Goal: Task Accomplishment & Management: Manage account settings

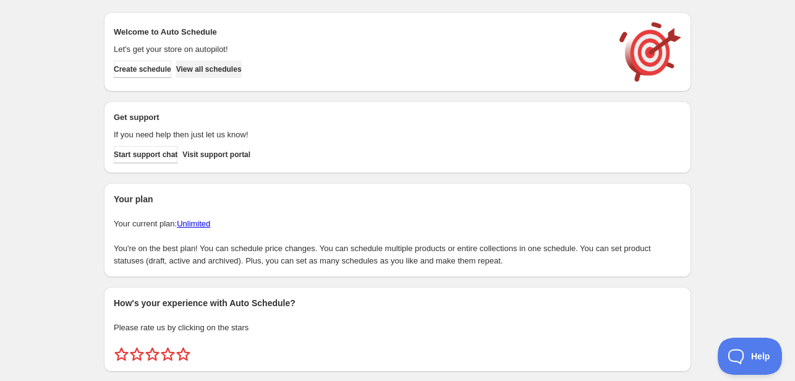
click at [242, 74] on span "View all schedules" at bounding box center [209, 69] width 66 height 10
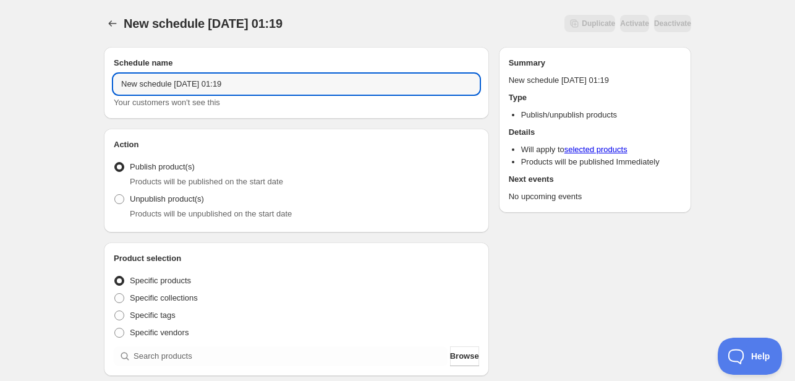
drag, startPoint x: 256, startPoint y: 88, endPoint x: 93, endPoint y: 86, distance: 163.2
click at [116, 83] on input "enu August" at bounding box center [296, 84] width 365 height 20
click at [195, 87] on input "Menu August" at bounding box center [296, 84] width 365 height 20
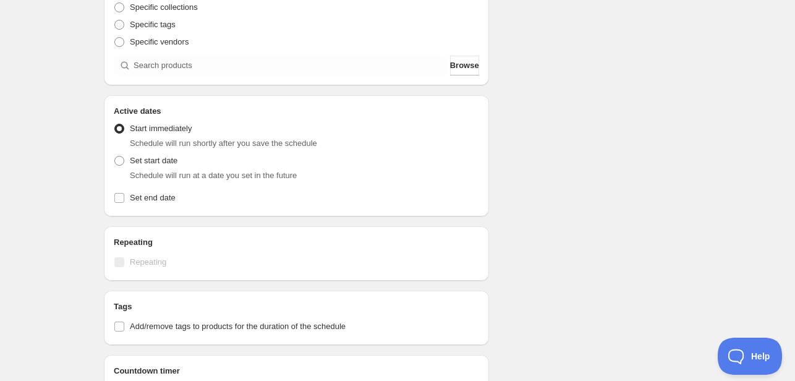
scroll to position [309, 0]
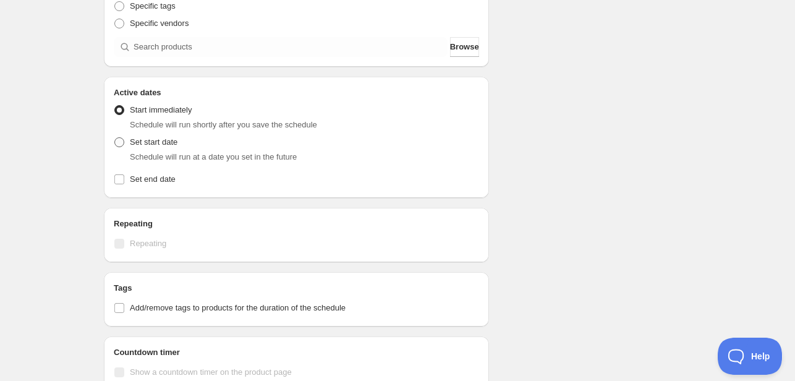
type input "Menu [DATE]"
click at [143, 146] on span "Set start date" at bounding box center [154, 141] width 48 height 9
click at [115, 138] on input "Set start date" at bounding box center [114, 137] width 1 height 1
radio input "true"
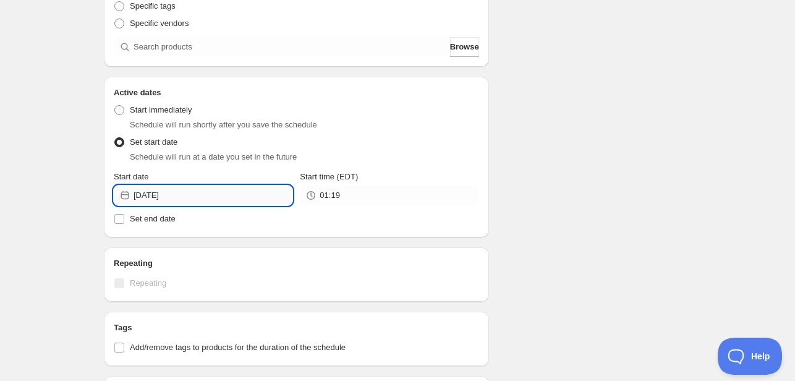
click at [189, 198] on input "[DATE]" at bounding box center [213, 195] width 159 height 20
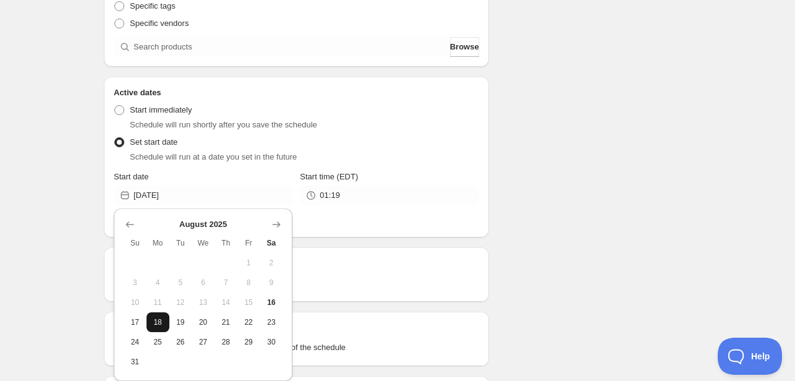
click at [164, 323] on button "18" at bounding box center [157, 322] width 23 height 20
type input "[DATE]"
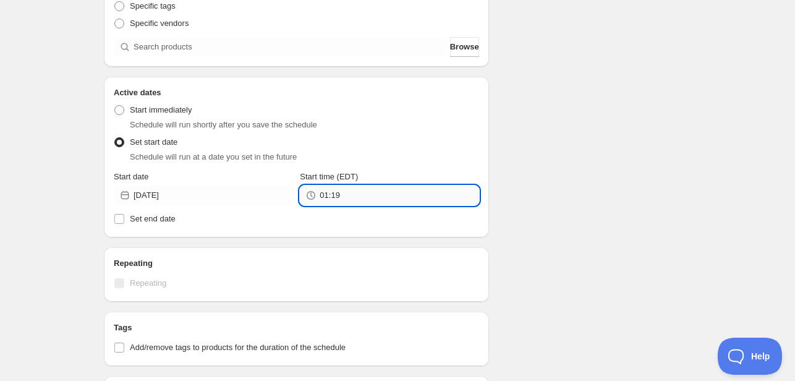
click at [341, 194] on input "01:19" at bounding box center [399, 195] width 159 height 20
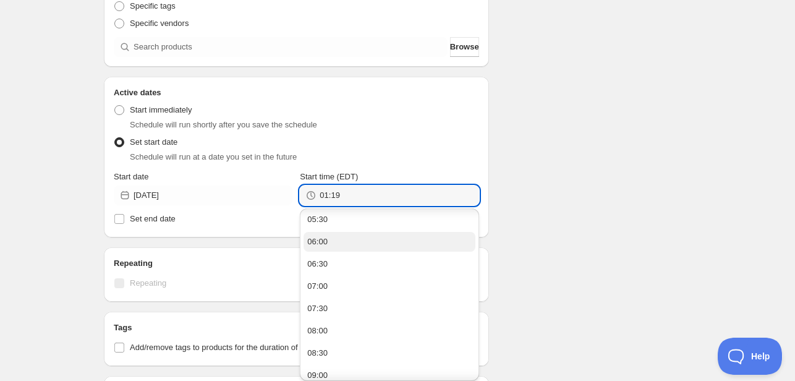
scroll to position [124, 0]
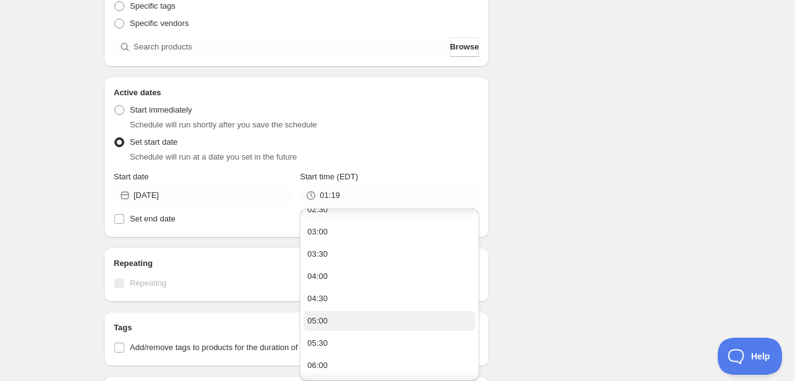
click at [346, 325] on button "05:00" at bounding box center [388, 321] width 171 height 20
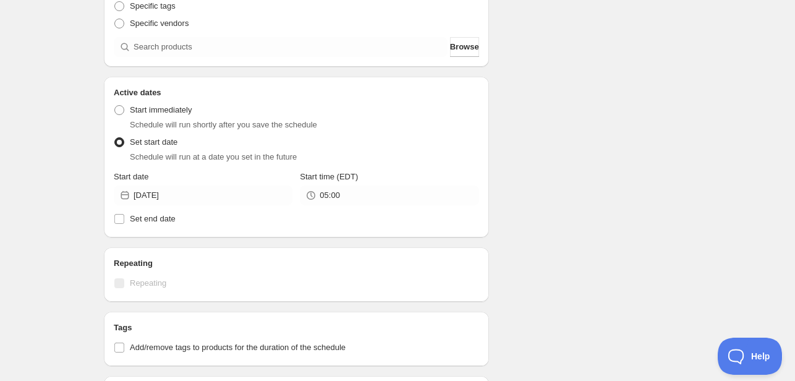
click at [580, 159] on div "Schedule name Menu [DATE] Your customers won't see this Action Action Publish p…" at bounding box center [392, 188] width 597 height 920
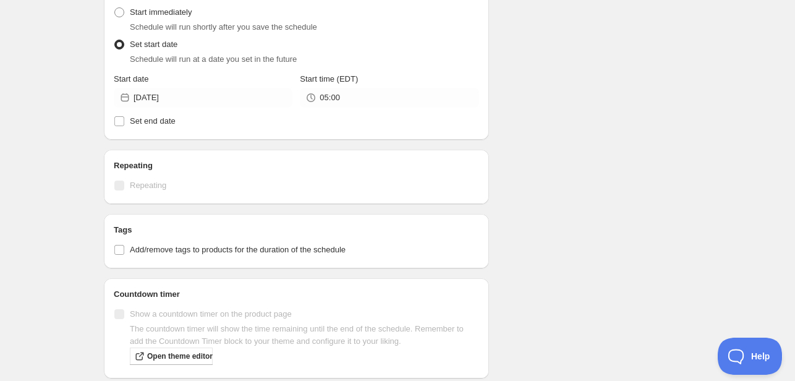
scroll to position [494, 0]
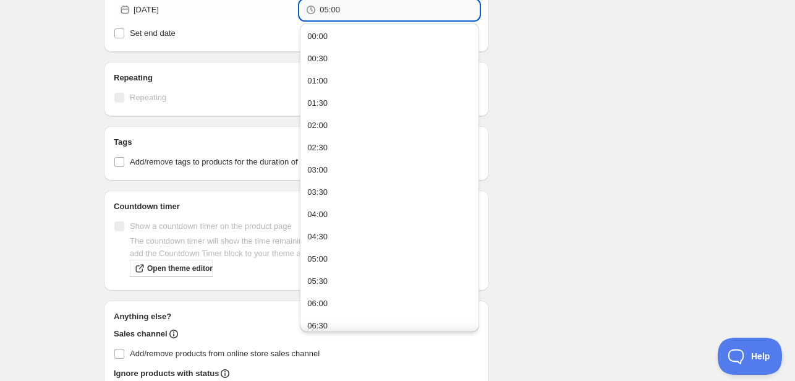
click at [371, 4] on input "05:00" at bounding box center [399, 10] width 159 height 20
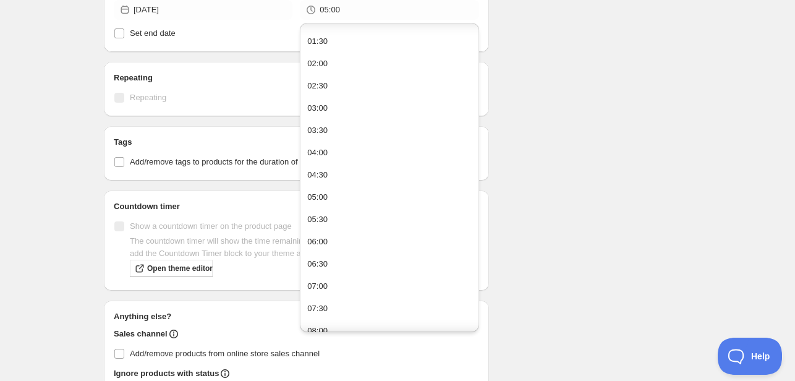
click at [349, 286] on button "07:00" at bounding box center [388, 286] width 171 height 20
type input "07:00"
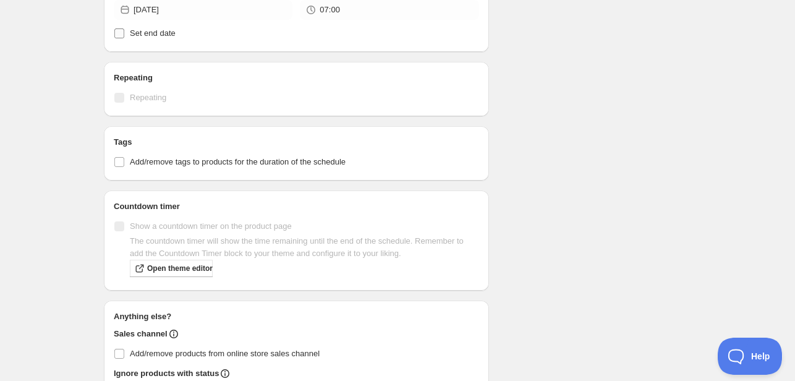
click at [142, 35] on span "Set end date" at bounding box center [153, 32] width 46 height 9
click at [124, 35] on input "Set end date" at bounding box center [119, 33] width 10 height 10
checkbox input "true"
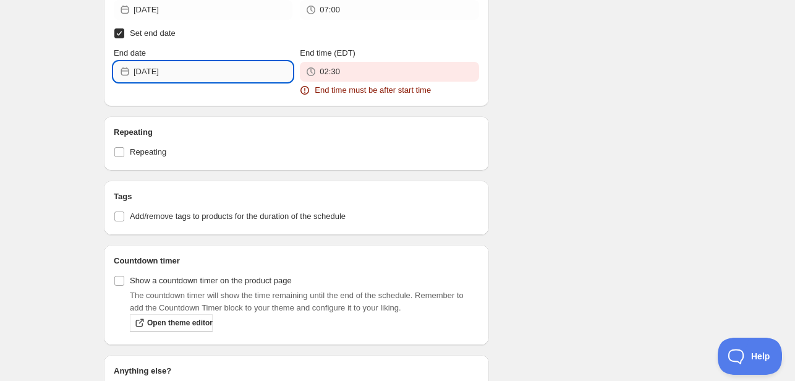
click at [179, 80] on input "[DATE]" at bounding box center [213, 72] width 159 height 20
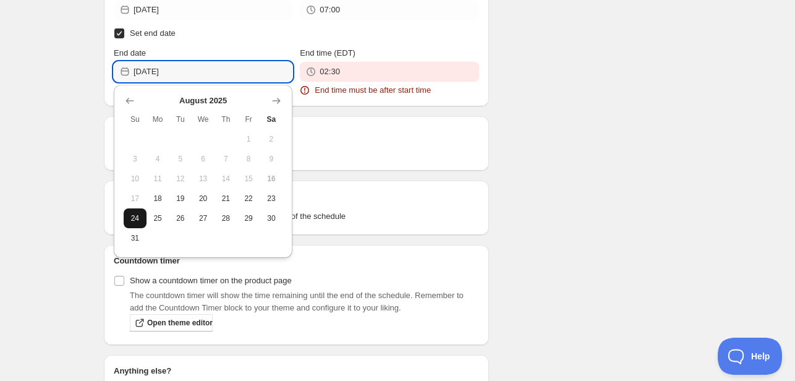
click at [133, 222] on span "24" at bounding box center [135, 218] width 13 height 10
type input "[DATE]"
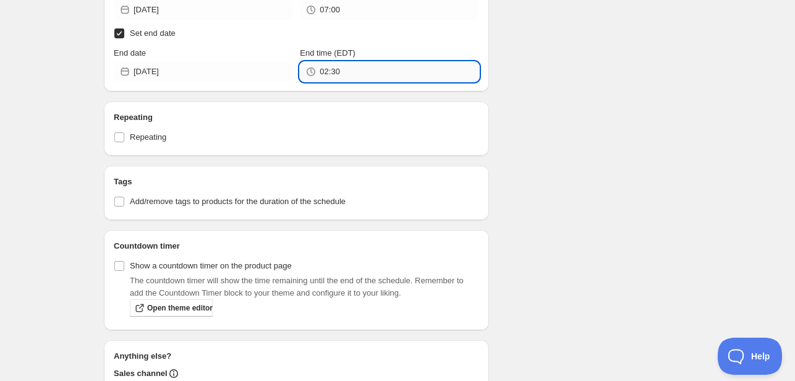
click at [343, 67] on input "02:30" at bounding box center [399, 72] width 159 height 20
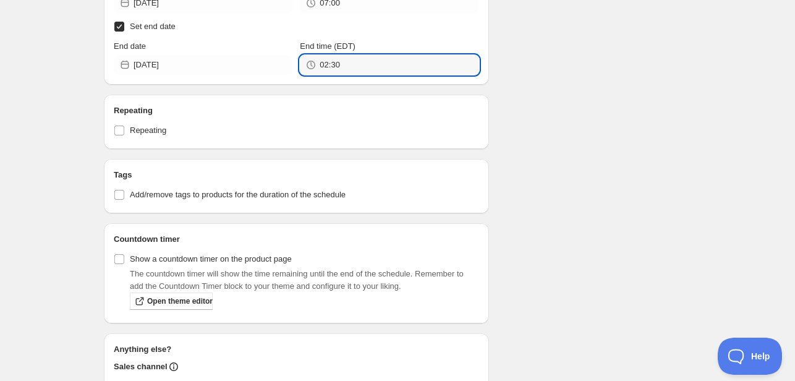
scroll to position [494, 0]
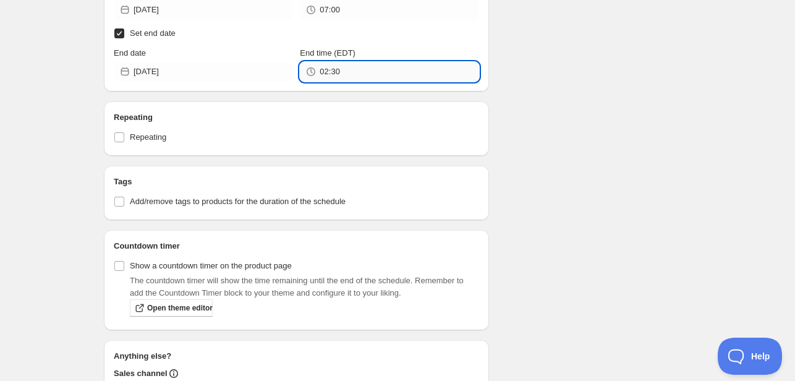
click at [358, 74] on input "02:30" at bounding box center [399, 72] width 159 height 20
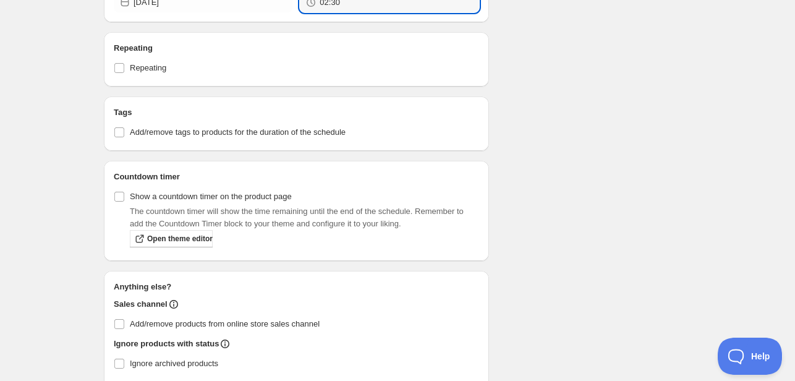
scroll to position [556, 0]
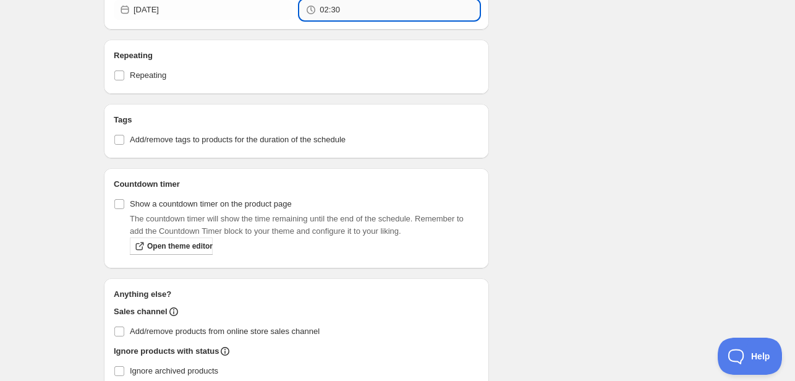
click at [352, 17] on input "02:30" at bounding box center [399, 10] width 159 height 20
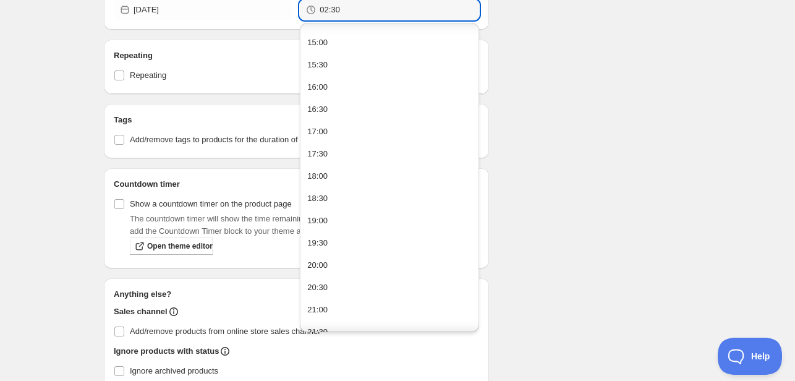
scroll to position [742, 0]
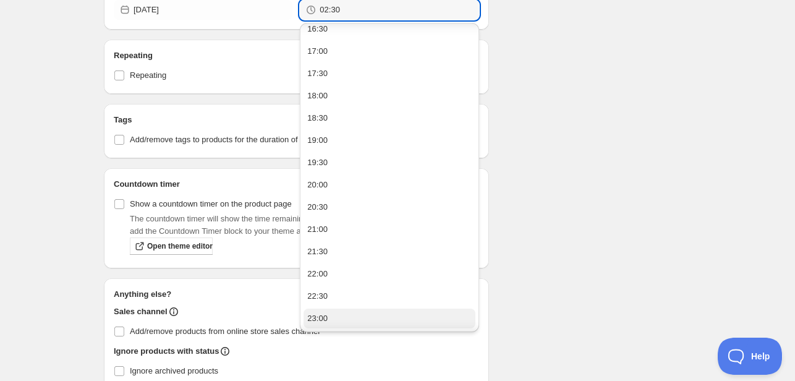
click at [337, 320] on button "23:00" at bounding box center [388, 318] width 171 height 20
type input "23:00"
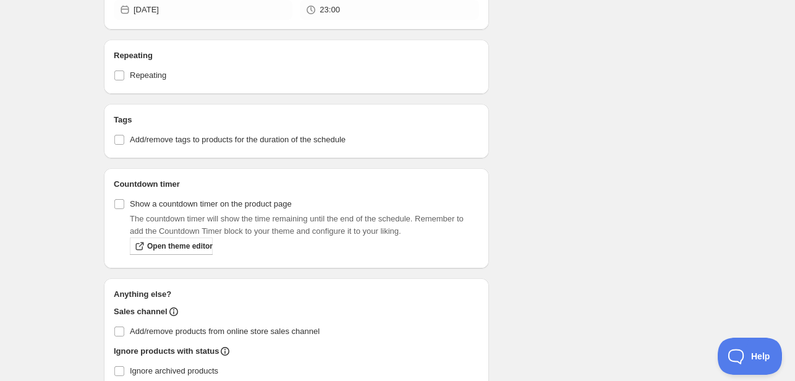
click at [150, 143] on span "Add/remove tags to products for the duration of the schedule" at bounding box center [238, 139] width 216 height 9
click at [124, 143] on input "Add/remove tags to products for the duration of the schedule" at bounding box center [119, 140] width 10 height 10
checkbox input "true"
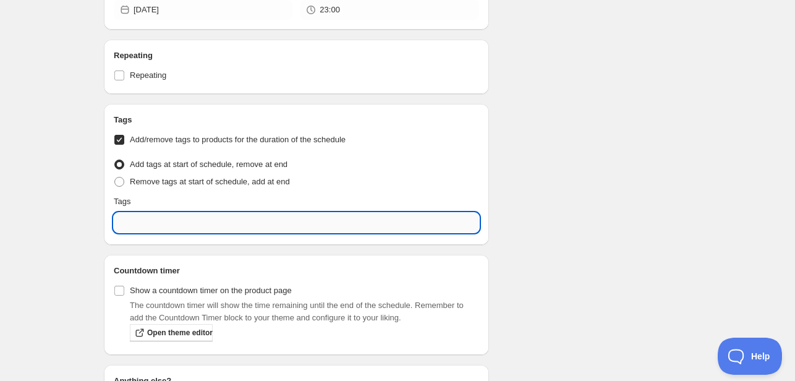
click at [162, 225] on input "text" at bounding box center [296, 223] width 365 height 20
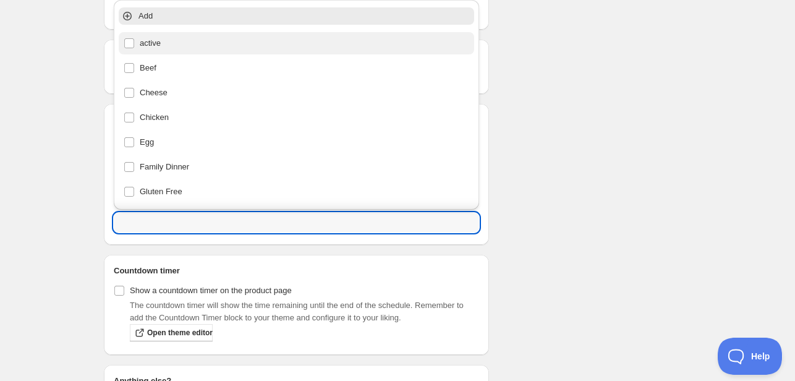
click at [153, 41] on div "active" at bounding box center [297, 43] width 346 height 17
type input "active"
checkbox input "true"
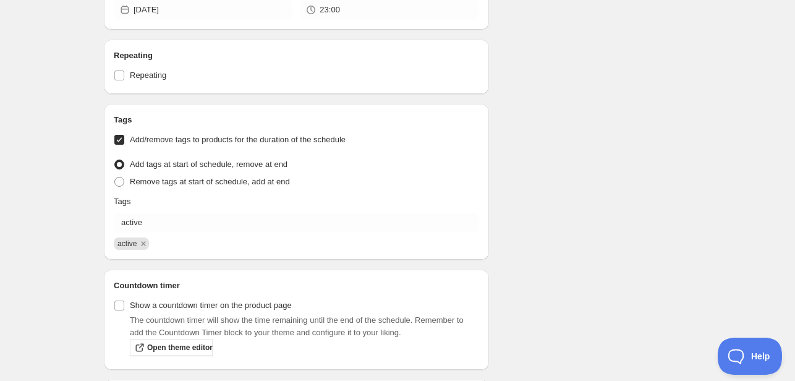
click at [587, 169] on div "Schedule name Menu [DATE] Your customers won't see this Action Action Publish p…" at bounding box center [392, 41] width 597 height 1120
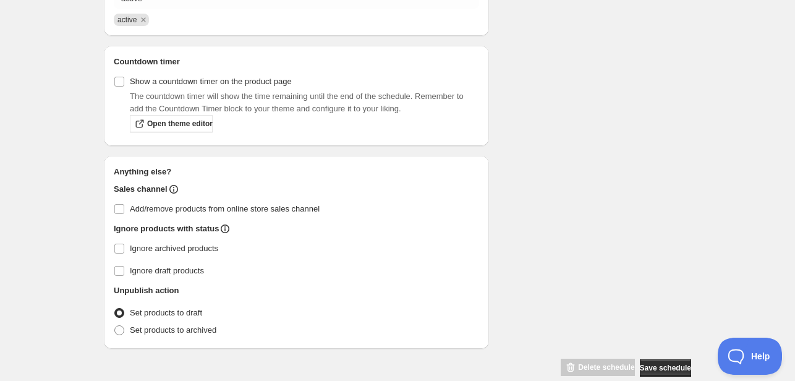
scroll to position [800, 0]
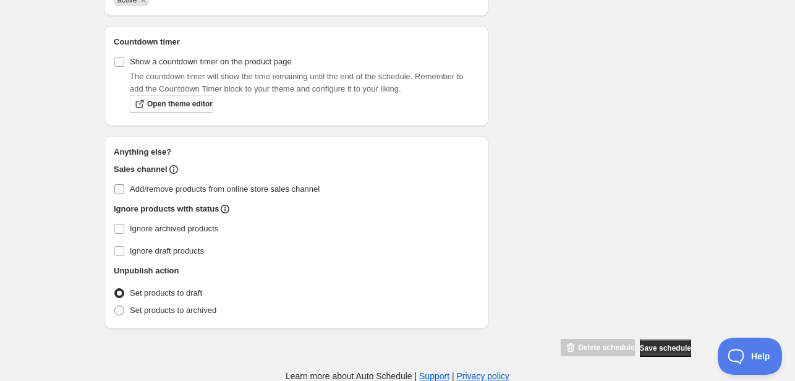
click at [149, 187] on span "Add/remove products from online store sales channel" at bounding box center [225, 188] width 190 height 9
click at [124, 187] on input "Add/remove products from online store sales channel" at bounding box center [119, 189] width 10 height 10
checkbox input "true"
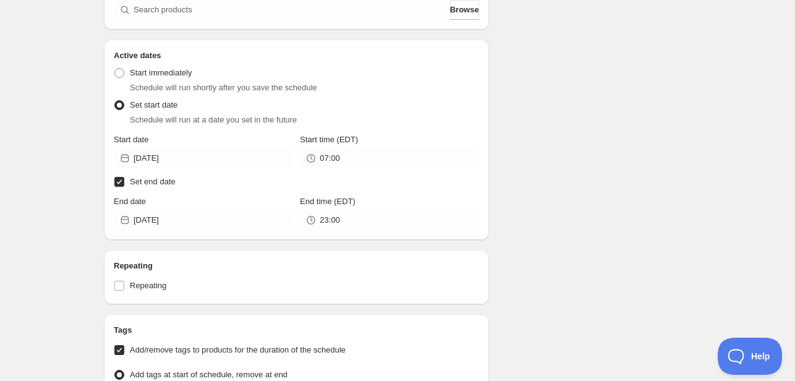
scroll to position [244, 0]
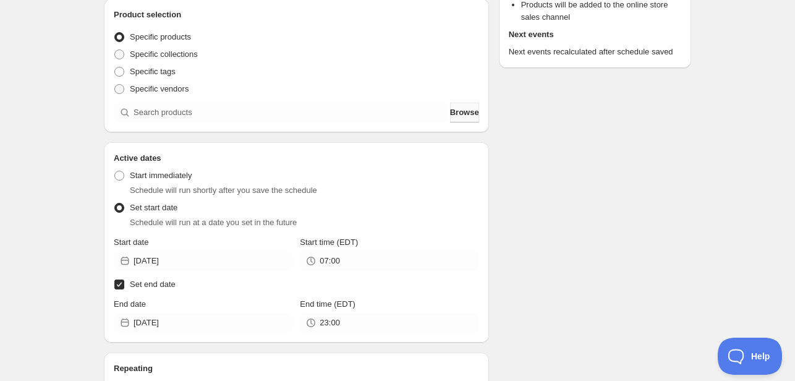
click at [473, 107] on button "Browse" at bounding box center [464, 113] width 29 height 20
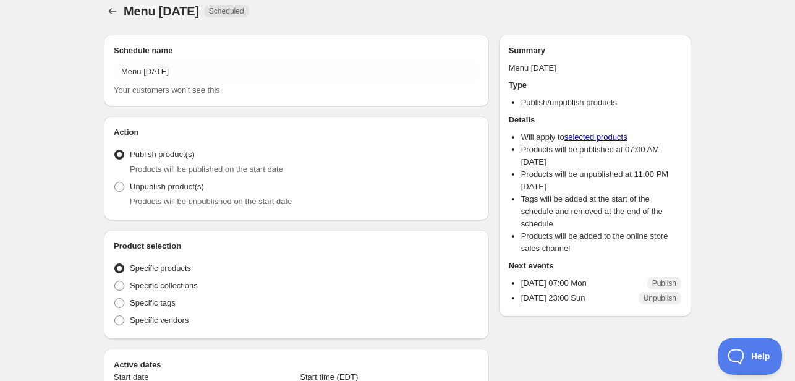
radio input "true"
checkbox input "true"
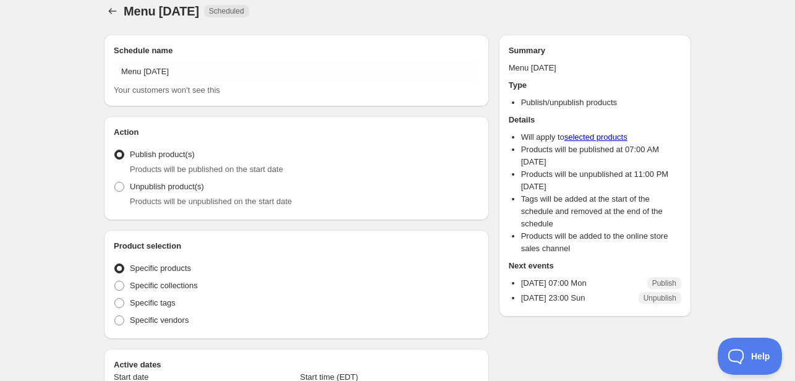
scroll to position [244, 0]
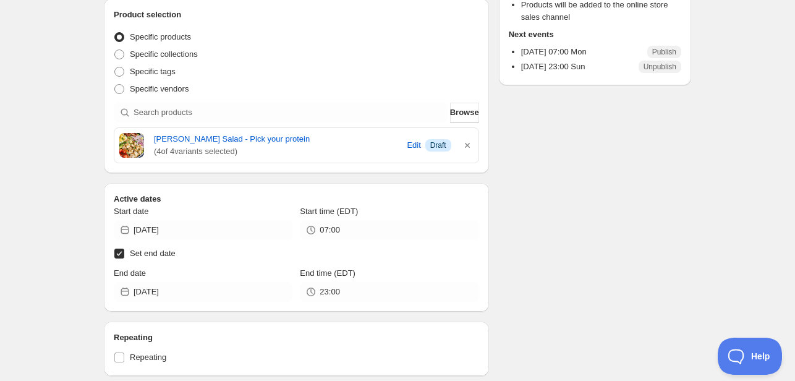
click at [577, 180] on div "Schedule name Menu [DATE] Your customers won't see this Action Action Publish p…" at bounding box center [392, 338] width 597 height 1089
click at [467, 111] on span "Browse" at bounding box center [464, 112] width 29 height 12
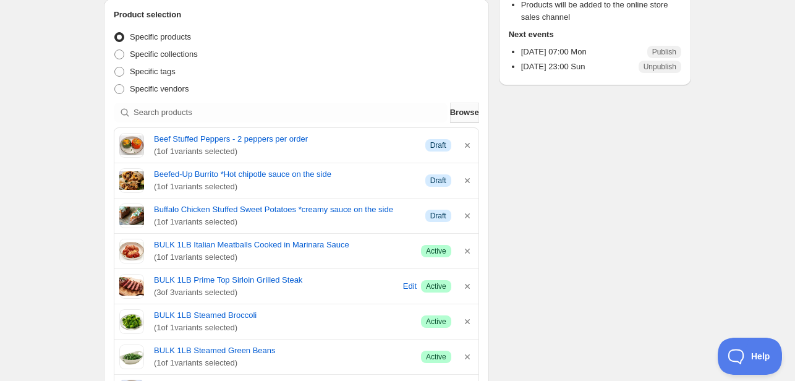
click at [458, 104] on button "Browse" at bounding box center [464, 113] width 29 height 20
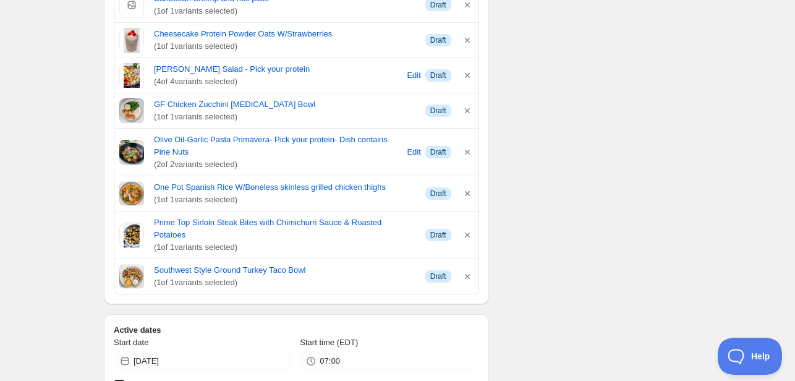
scroll to position [676, 0]
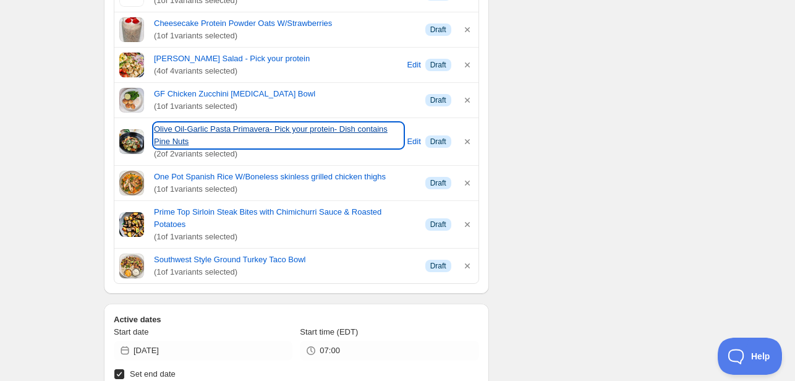
click at [276, 124] on link "Olive Oil-Garlic Pasta Primavera- Pick your protein- Dish contains Pine Nuts" at bounding box center [278, 135] width 249 height 25
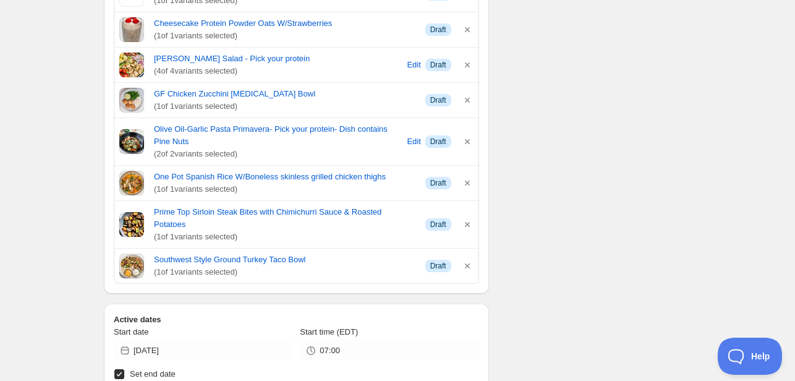
click at [659, 168] on div "Schedule name Menu [DATE] Your customers won't see this Action Action Publish p…" at bounding box center [392, 182] width 597 height 1642
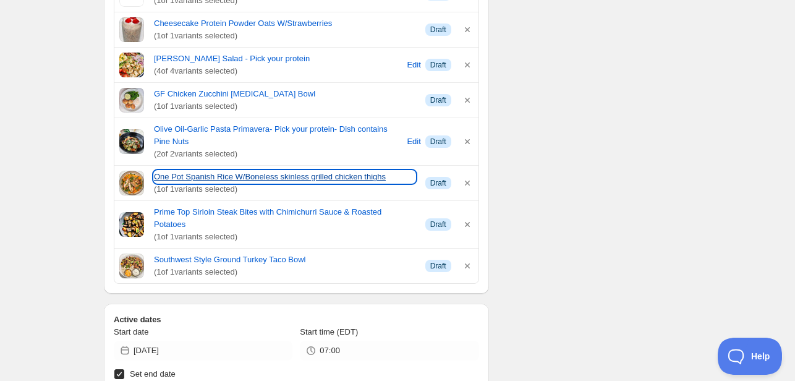
click at [271, 176] on link "One Pot Spanish Rice W/Boneless skinless grilled chicken thighs" at bounding box center [284, 177] width 261 height 12
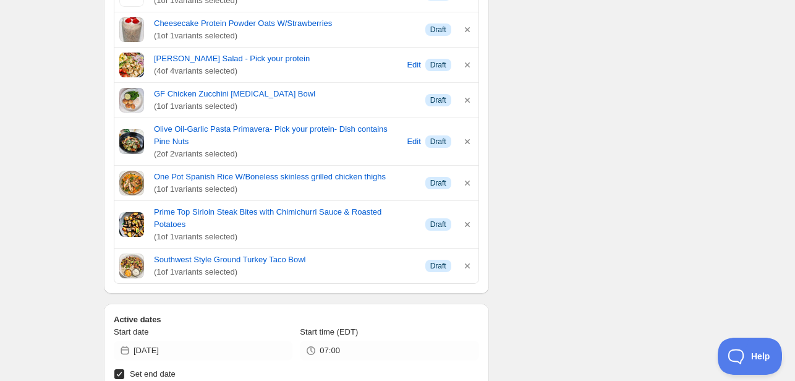
click at [231, 231] on span "( 1 of 1 variants selected)" at bounding box center [284, 237] width 261 height 12
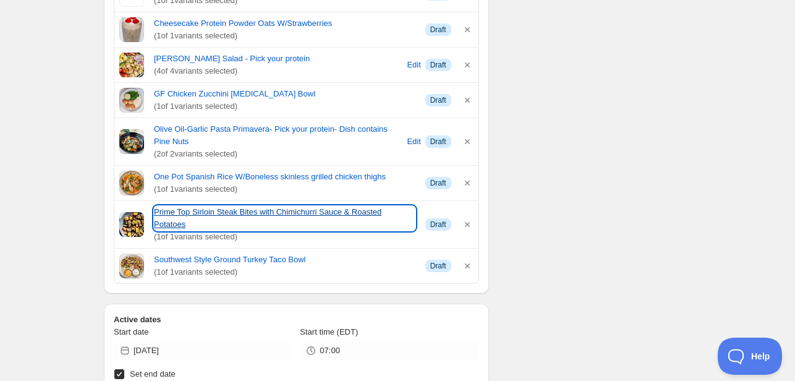
click at [232, 210] on link "Prime Top Sirloin Steak Bites with Chimichurri Sauce & Roasted Potatoes" at bounding box center [284, 218] width 261 height 25
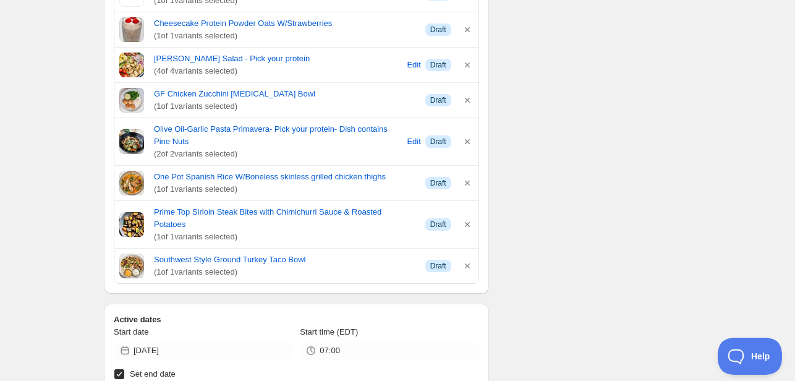
click at [694, 169] on div "Menu [DATE]. This page is ready Menu [DATE] Scheduled Duplicate Activate Deacti…" at bounding box center [397, 163] width 617 height 1679
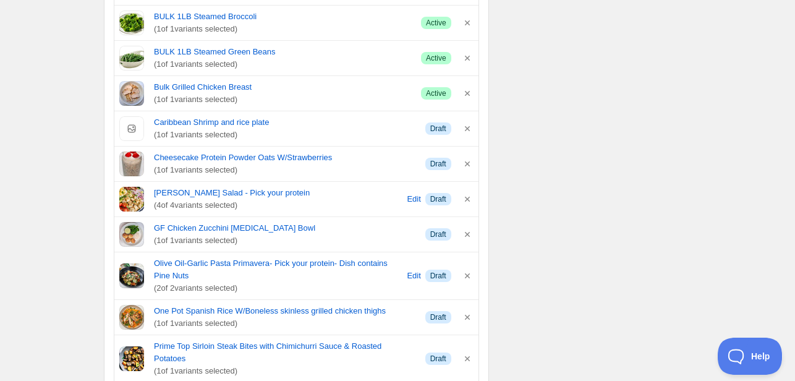
scroll to position [553, 0]
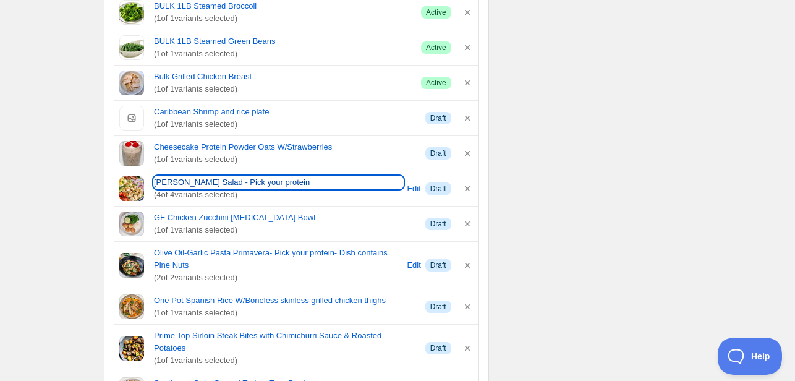
click at [225, 184] on link "[PERSON_NAME] Salad - Pick your protein" at bounding box center [278, 182] width 249 height 12
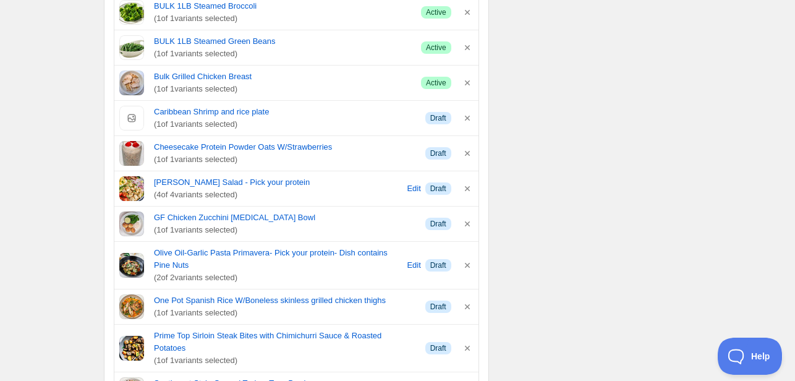
click at [593, 132] on div "Schedule name Menu [DATE] Your customers won't see this Action Action Publish p…" at bounding box center [392, 306] width 597 height 1642
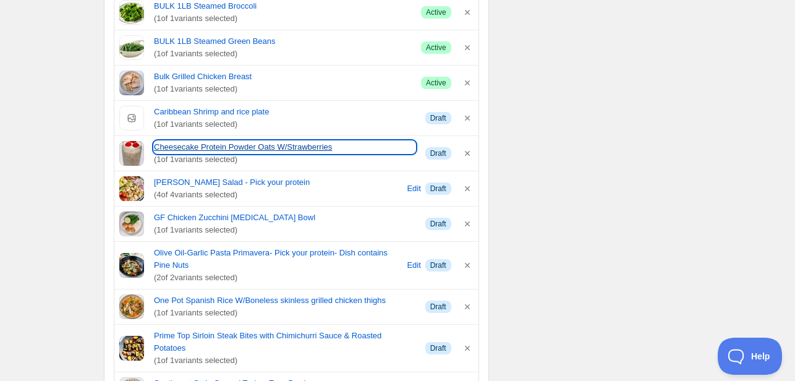
click at [307, 145] on link "Cheesecake Protein Powder Oats W/Strawberries" at bounding box center [284, 147] width 261 height 12
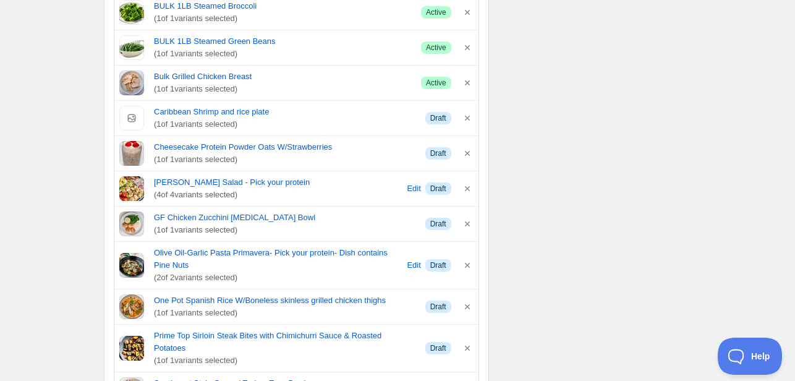
click at [551, 127] on div "Schedule name Menu [DATE] Your customers won't see this Action Action Publish p…" at bounding box center [392, 306] width 597 height 1642
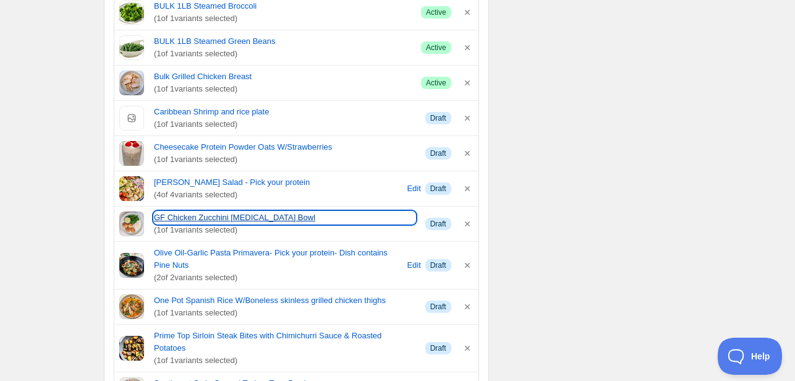
click at [244, 218] on link "GF Chicken Zucchini [MEDICAL_DATA] Bowl" at bounding box center [284, 217] width 261 height 12
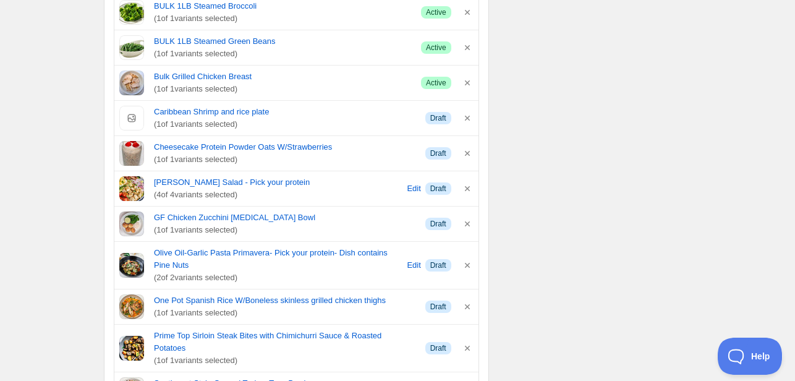
click at [585, 137] on div "Schedule name Menu [DATE] Your customers won't see this Action Action Publish p…" at bounding box center [392, 306] width 597 height 1642
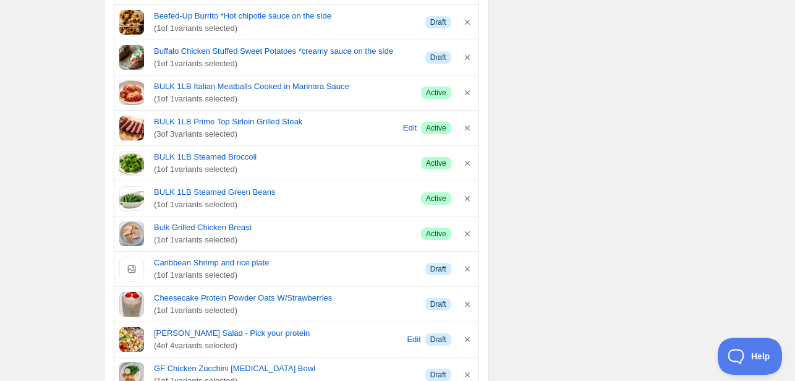
scroll to position [367, 0]
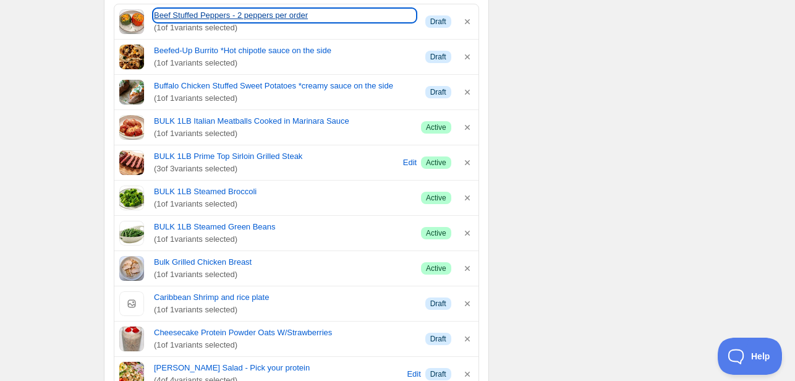
click at [199, 11] on link "Beef Stuffed Peppers - 2 peppers per order" at bounding box center [284, 15] width 261 height 12
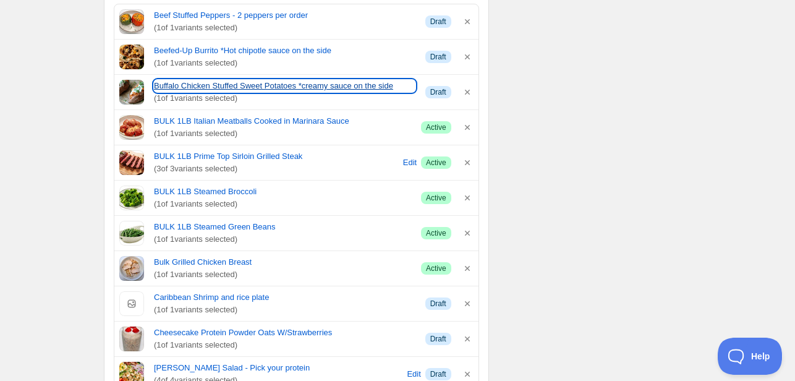
click at [229, 81] on link "Buffalo Chicken Stuffed Sweet Potatoes *creamy sauce on the side" at bounding box center [284, 86] width 261 height 12
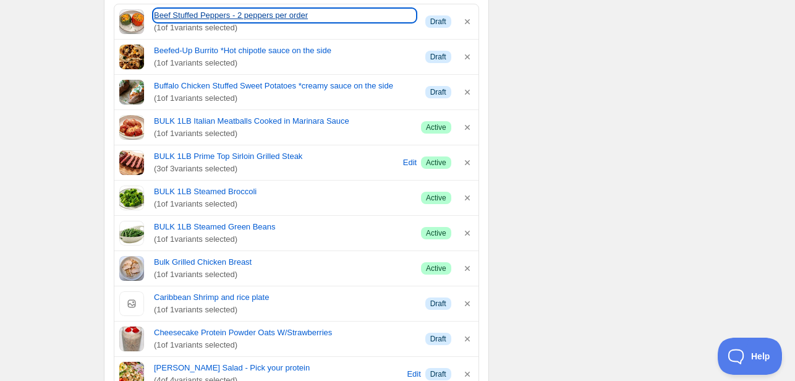
click at [239, 15] on link "Beef Stuffed Peppers - 2 peppers per order" at bounding box center [284, 15] width 261 height 12
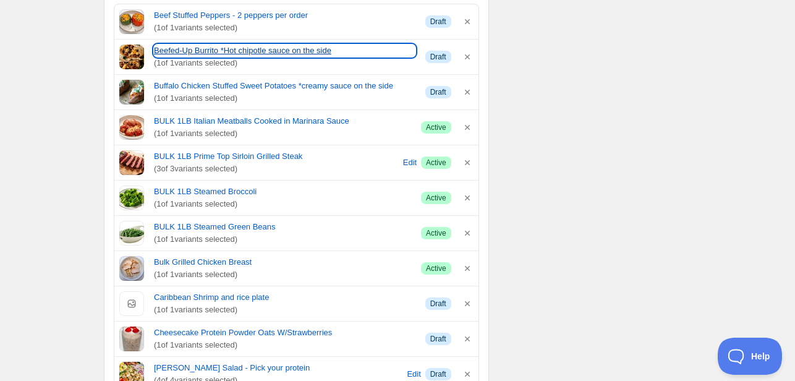
click at [207, 54] on link "Beefed-Up Burrito *Hot chipotle sauce on the side" at bounding box center [284, 51] width 261 height 12
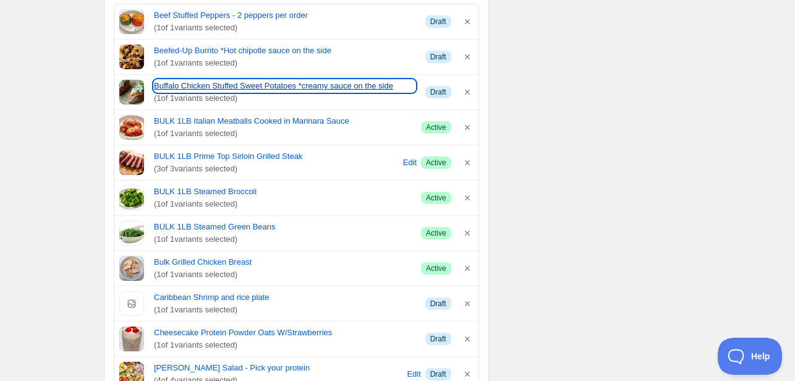
click at [219, 82] on link "Buffalo Chicken Stuffed Sweet Potatoes *creamy sauce on the side" at bounding box center [284, 86] width 261 height 12
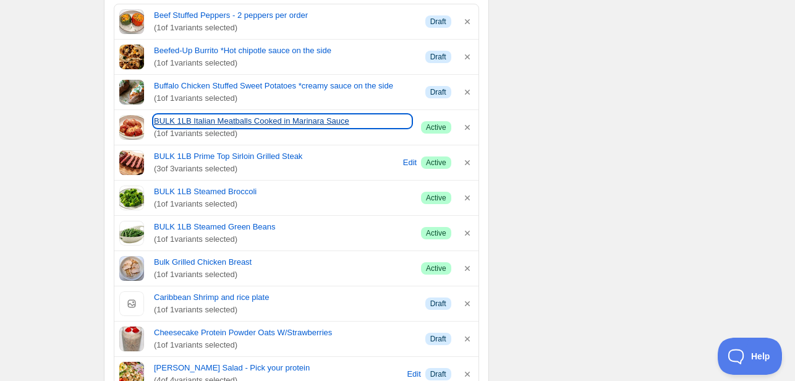
click at [223, 121] on link "BULK 1LB Italian Meatballs Cooked in Marinara Sauce" at bounding box center [282, 121] width 257 height 12
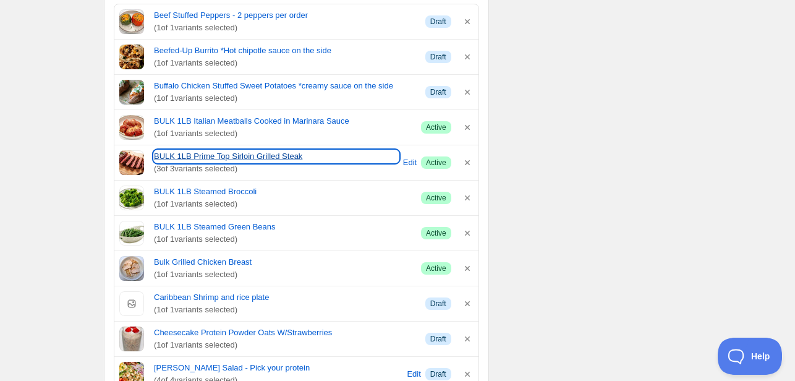
click at [214, 155] on link "BULK 1LB Prime Top Sirloin Grilled Steak" at bounding box center [276, 156] width 245 height 12
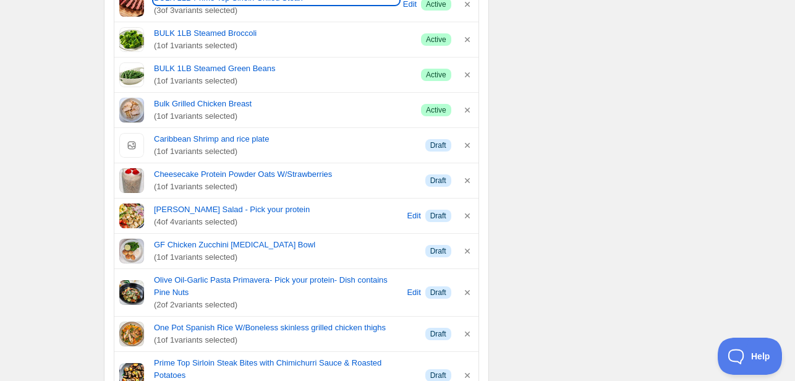
scroll to position [553, 0]
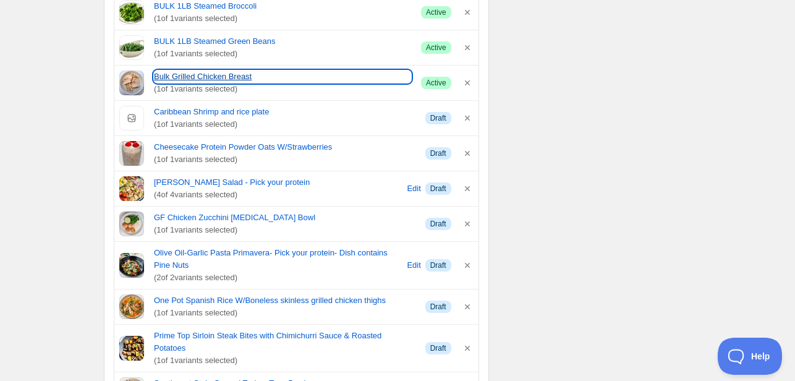
click at [203, 76] on link "Bulk Grilled Chicken Breast" at bounding box center [282, 76] width 257 height 12
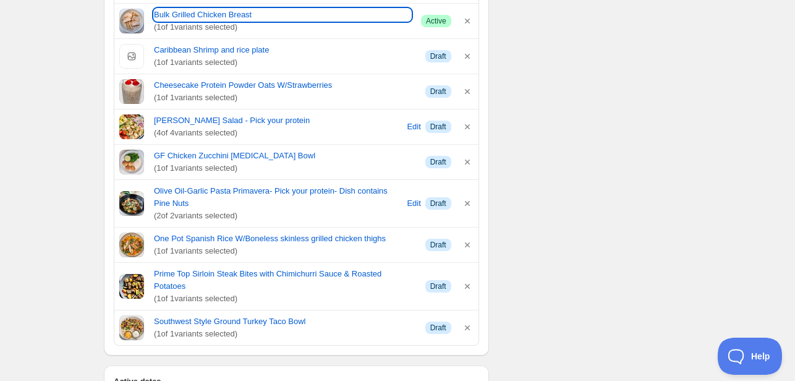
scroll to position [676, 0]
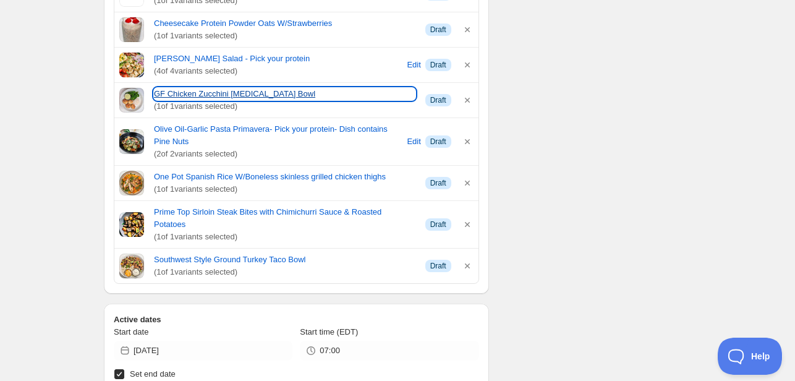
click at [219, 88] on link "GF Chicken Zucchini [MEDICAL_DATA] Bowl" at bounding box center [284, 94] width 261 height 12
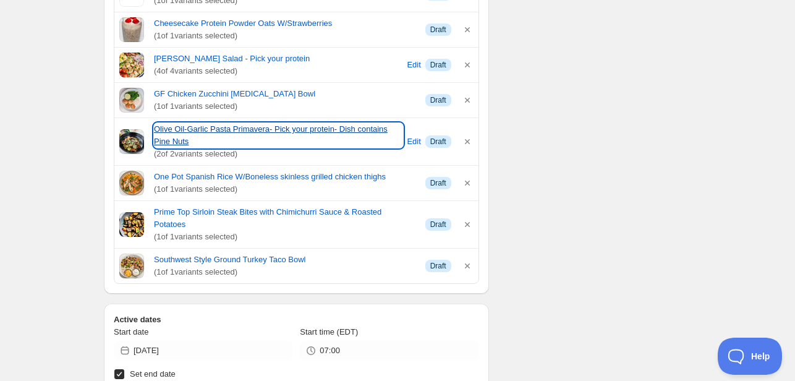
click at [238, 130] on link "Olive Oil-Garlic Pasta Primavera- Pick your protein- Dish contains Pine Nuts" at bounding box center [278, 135] width 249 height 25
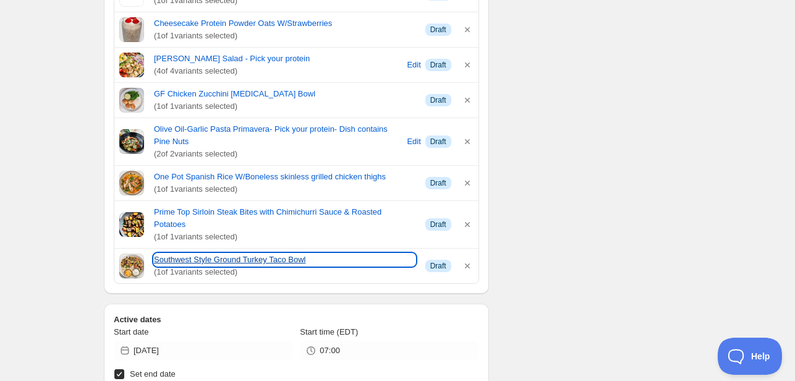
click at [230, 253] on link "Southwest Style Ground Turkey Taco Bowl" at bounding box center [284, 259] width 261 height 12
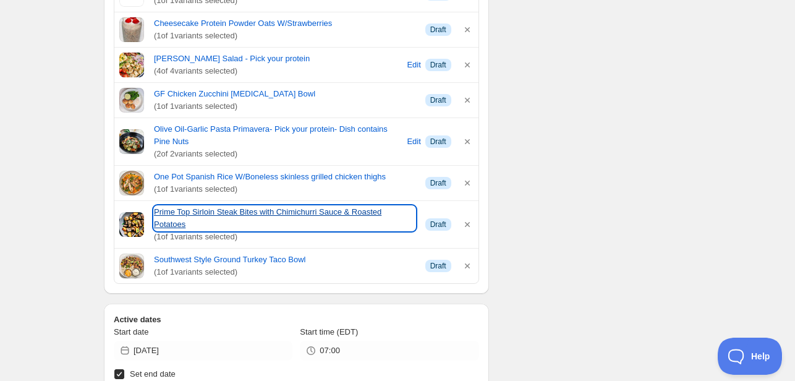
click at [210, 209] on link "Prime Top Sirloin Steak Bites with Chimichurri Sauce & Roasted Potatoes" at bounding box center [284, 218] width 261 height 25
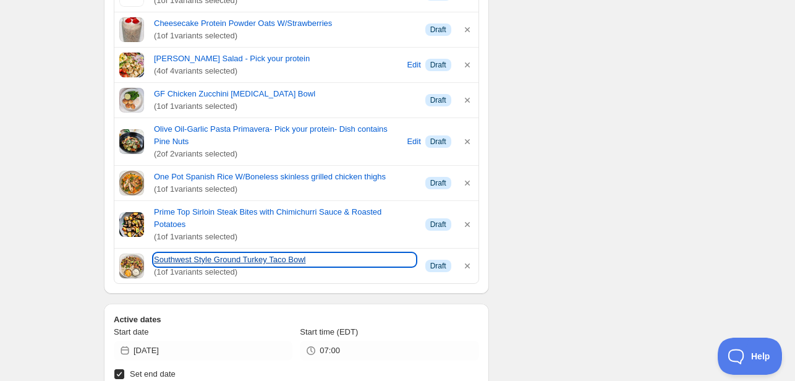
click at [227, 253] on link "Southwest Style Ground Turkey Taco Bowl" at bounding box center [284, 259] width 261 height 12
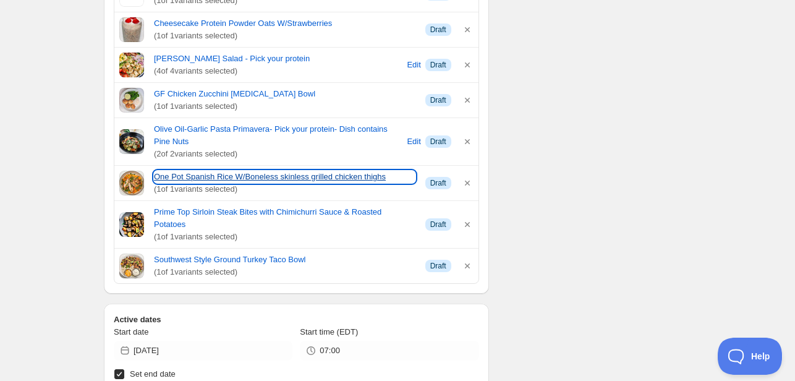
click at [213, 174] on link "One Pot Spanish Rice W/Boneless skinless grilled chicken thighs" at bounding box center [284, 177] width 261 height 12
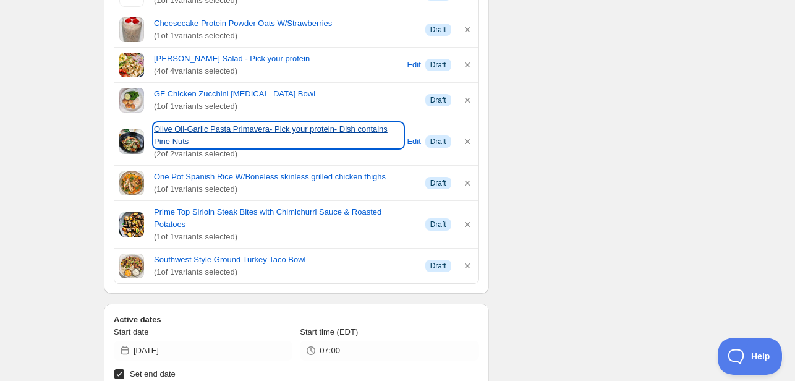
click at [206, 129] on link "Olive Oil-Garlic Pasta Primavera- Pick your protein- Dish contains Pine Nuts" at bounding box center [278, 135] width 249 height 25
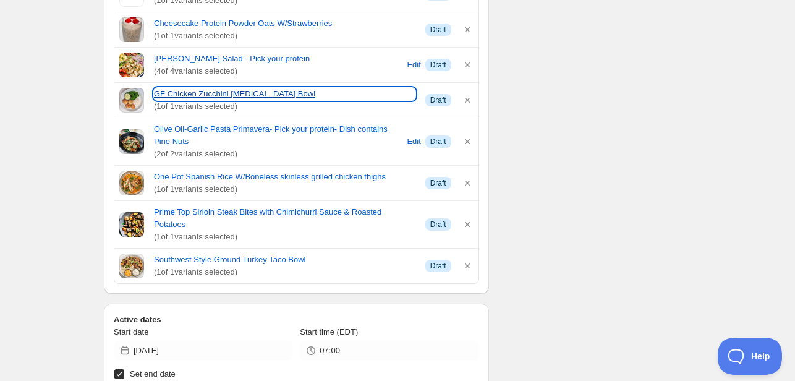
click at [227, 92] on link "GF Chicken Zucchini [MEDICAL_DATA] Bowl" at bounding box center [284, 94] width 261 height 12
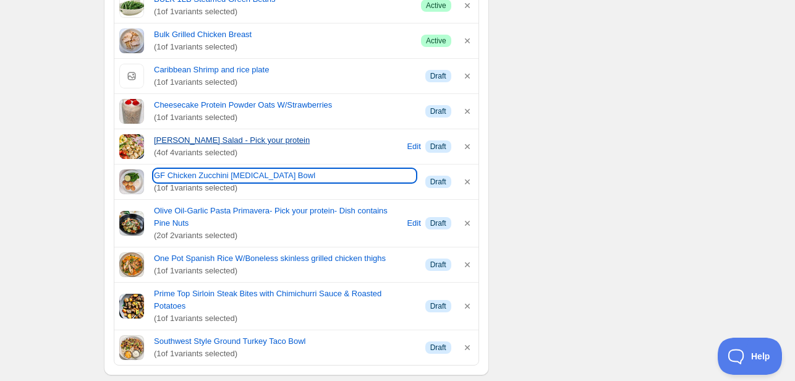
scroll to position [553, 0]
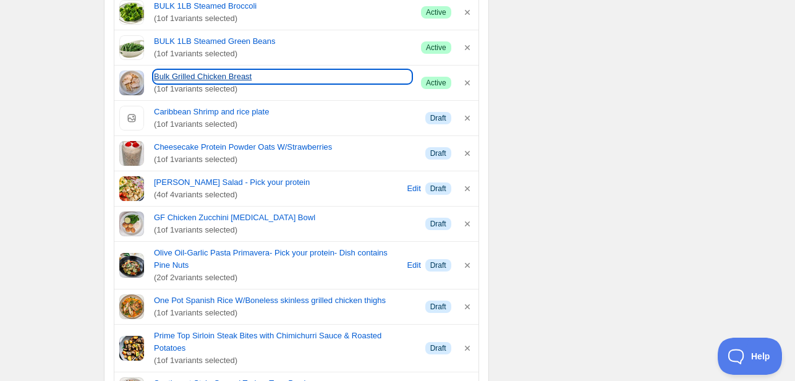
click at [200, 73] on link "Bulk Grilled Chicken Breast" at bounding box center [282, 76] width 257 height 12
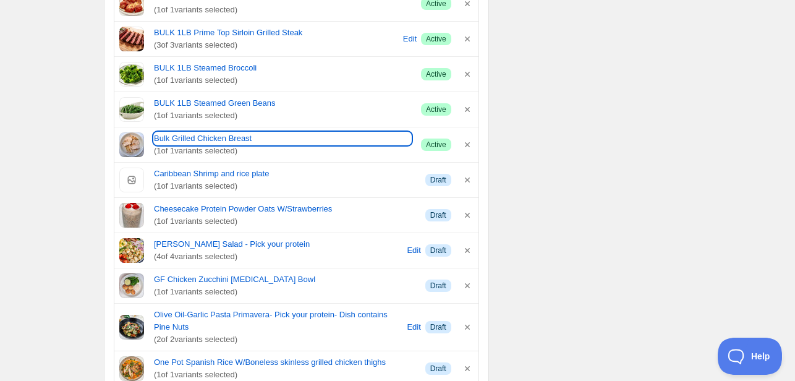
scroll to position [429, 0]
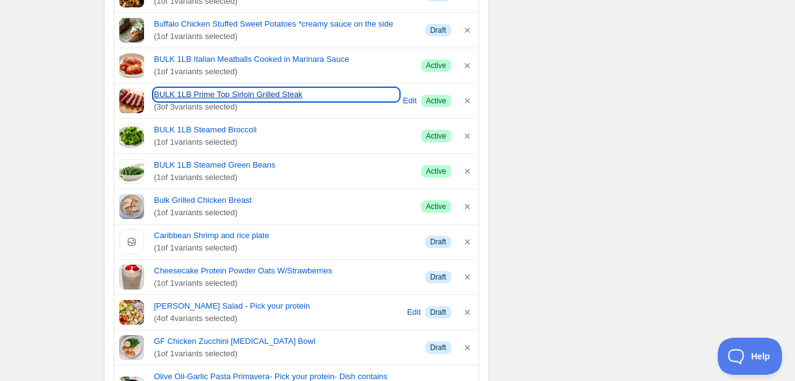
click at [179, 95] on link "BULK 1LB Prime Top Sirloin Grilled Steak" at bounding box center [276, 94] width 245 height 12
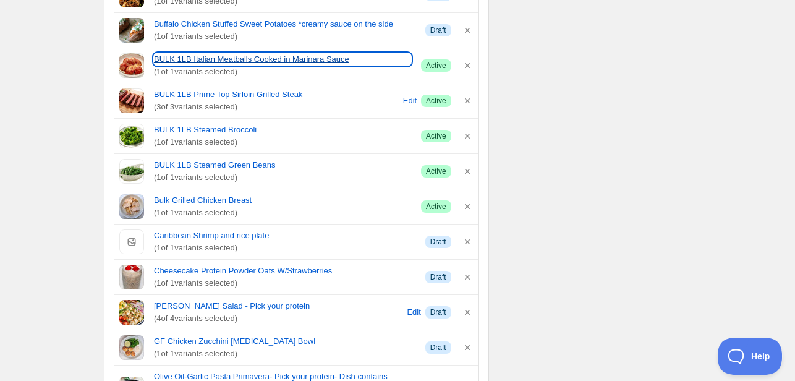
click at [196, 54] on link "BULK 1LB Italian Meatballs Cooked in Marinara Sauce" at bounding box center [282, 59] width 257 height 12
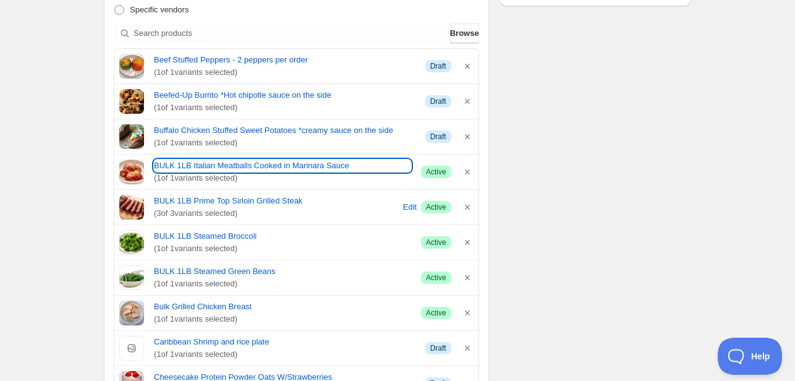
scroll to position [305, 0]
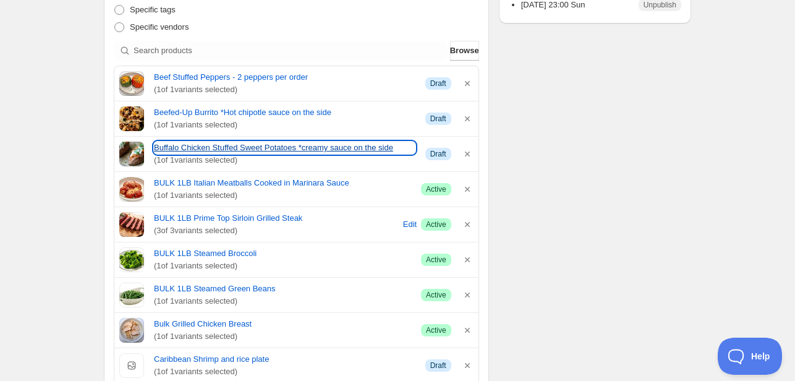
click at [189, 142] on link "Buffalo Chicken Stuffed Sweet Potatoes *creamy sauce on the side" at bounding box center [284, 148] width 261 height 12
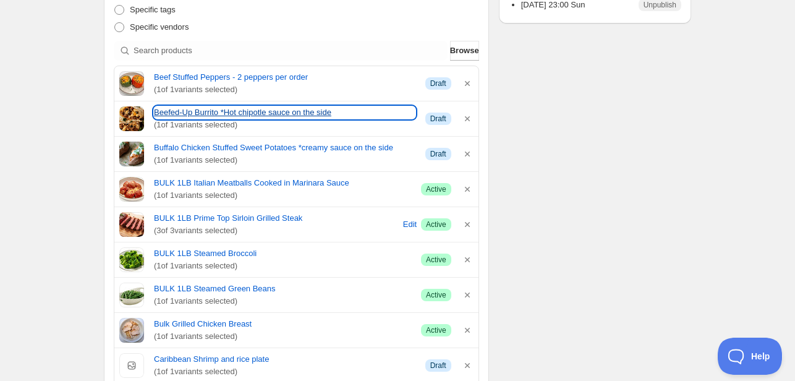
click at [211, 112] on link "Beefed-Up Burrito *Hot chipotle sauce on the side" at bounding box center [284, 112] width 261 height 12
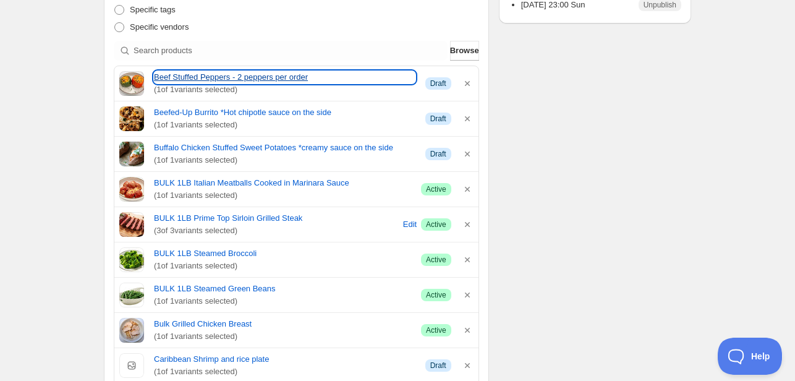
click at [221, 78] on link "Beef Stuffed Peppers - 2 peppers per order" at bounding box center [284, 77] width 261 height 12
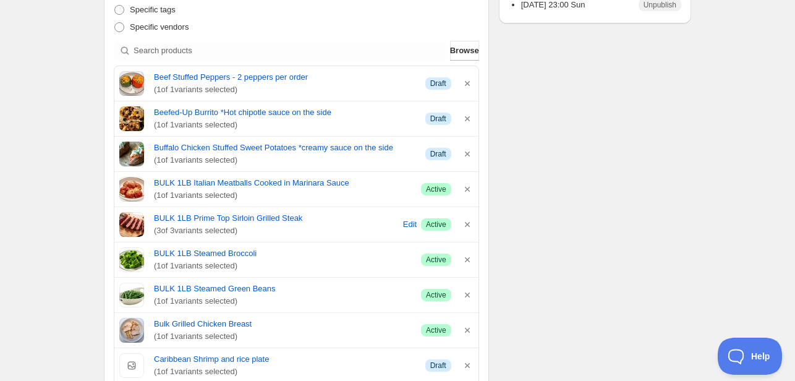
click at [472, 53] on button "Browse" at bounding box center [464, 51] width 29 height 20
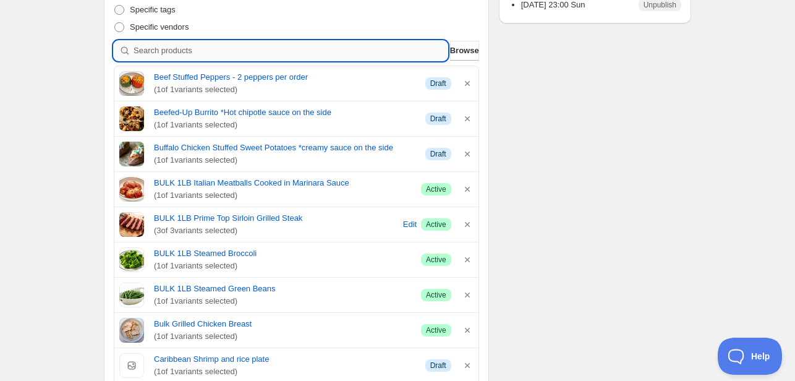
click at [177, 50] on input "search" at bounding box center [291, 51] width 314 height 20
type input "B"
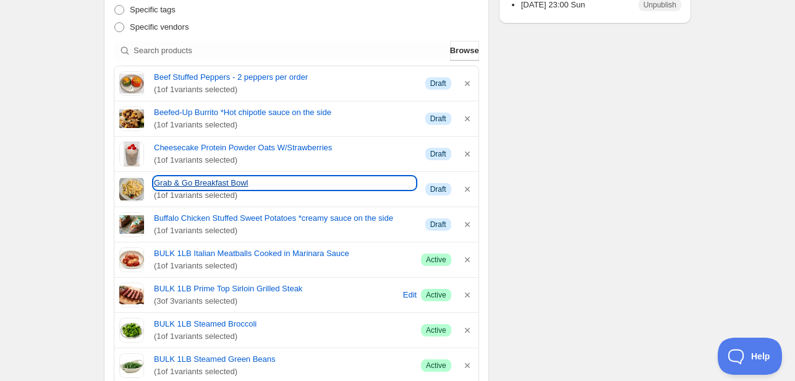
click at [213, 179] on link "Grab & Go Breakfast Bowl" at bounding box center [284, 183] width 261 height 12
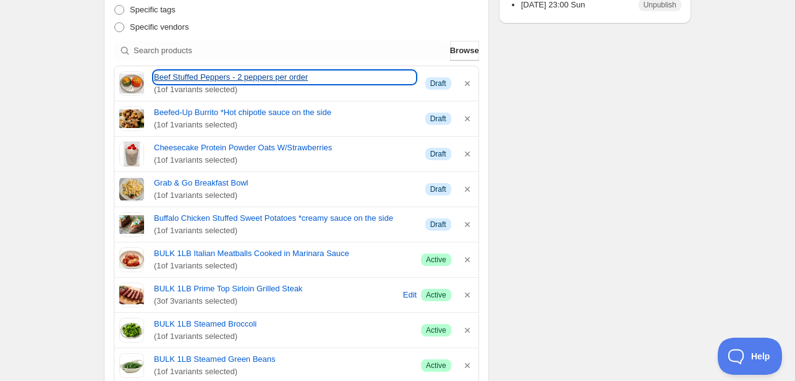
click at [285, 75] on link "Beef Stuffed Peppers - 2 peppers per order" at bounding box center [284, 77] width 261 height 12
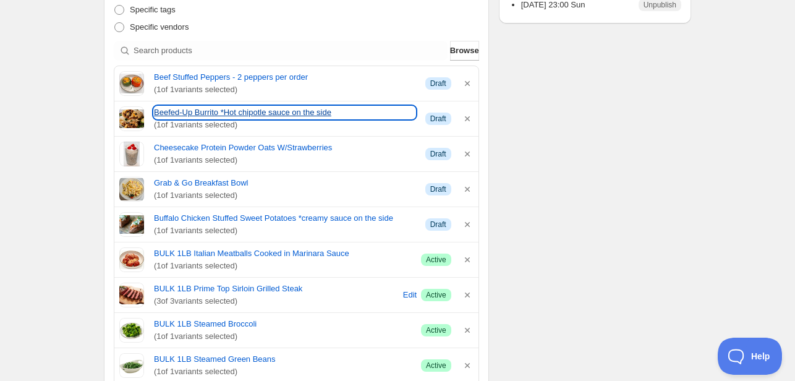
click at [185, 112] on link "Beefed-Up Burrito *Hot chipotle sauce on the side" at bounding box center [284, 112] width 261 height 12
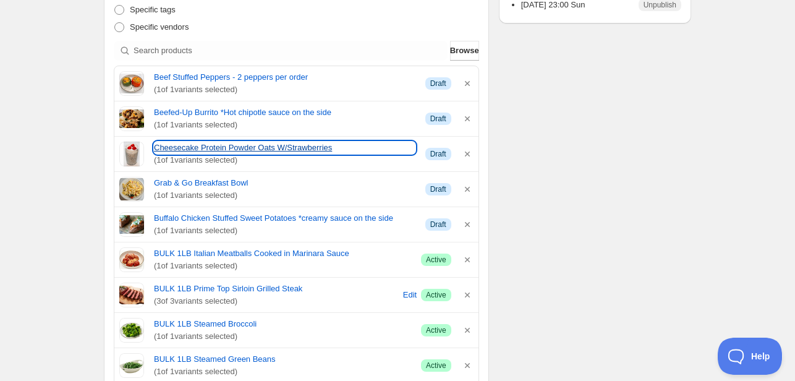
click at [269, 146] on link "Cheesecake Protein Powder Oats W/Strawberries" at bounding box center [284, 148] width 261 height 12
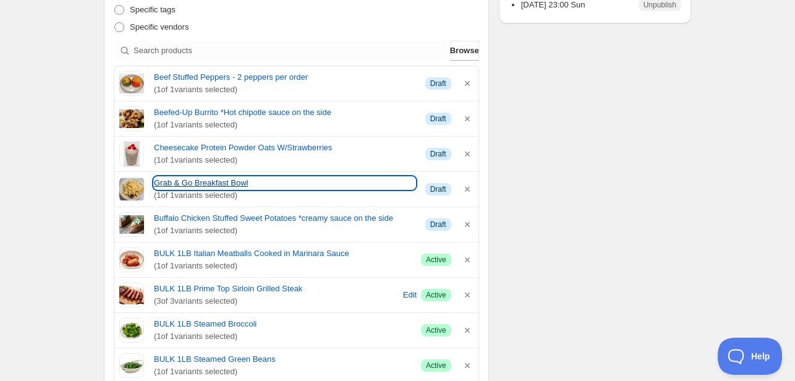
click at [205, 181] on link "Grab & Go Breakfast Bowl" at bounding box center [284, 183] width 261 height 12
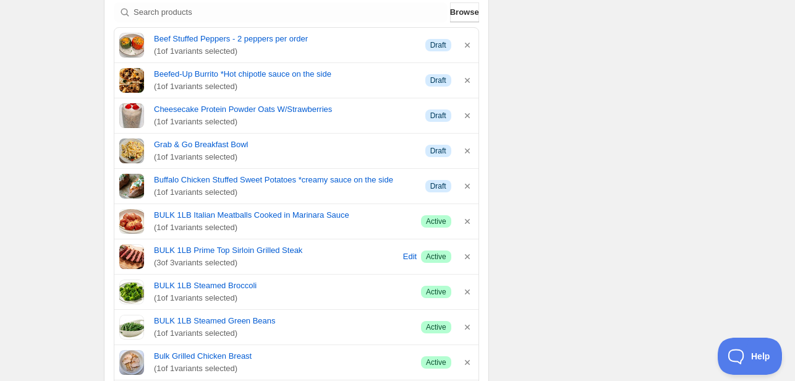
scroll to position [244, 0]
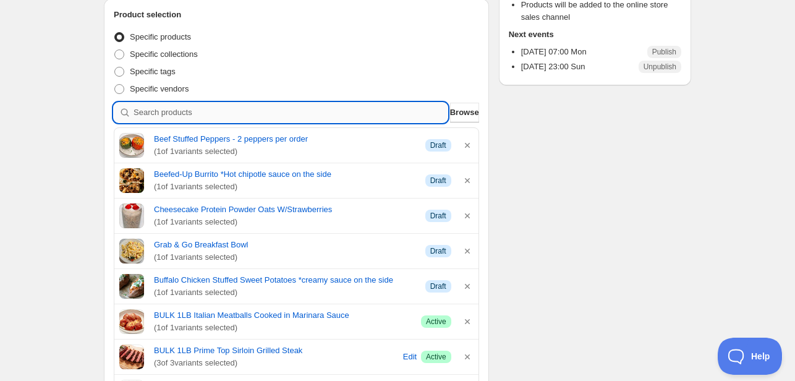
click at [206, 111] on input "search" at bounding box center [291, 113] width 314 height 20
type input "S"
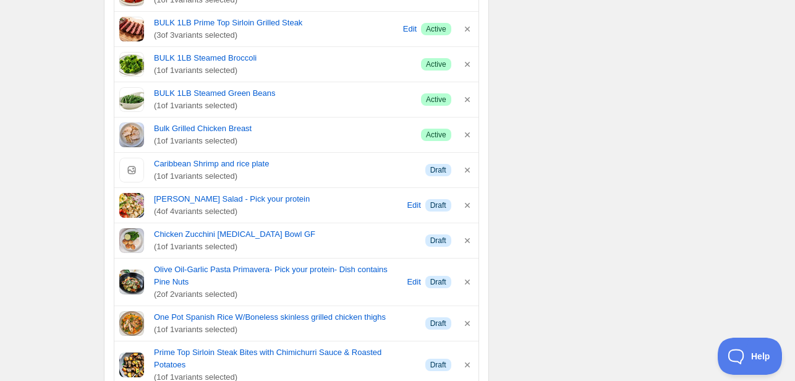
scroll to position [614, 0]
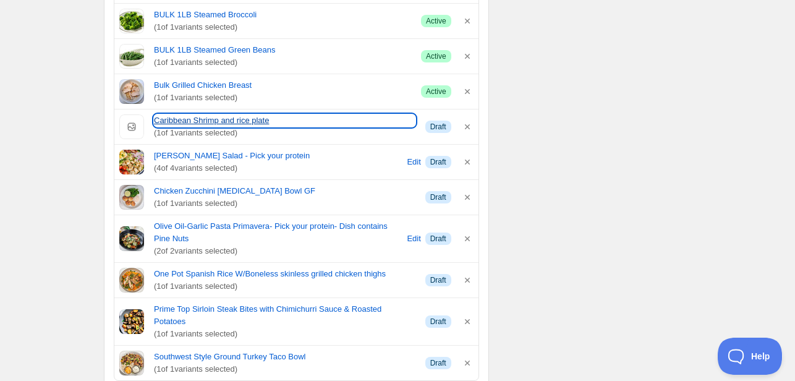
click at [203, 115] on link "Caribbean Shrimp and rice plate" at bounding box center [284, 120] width 261 height 12
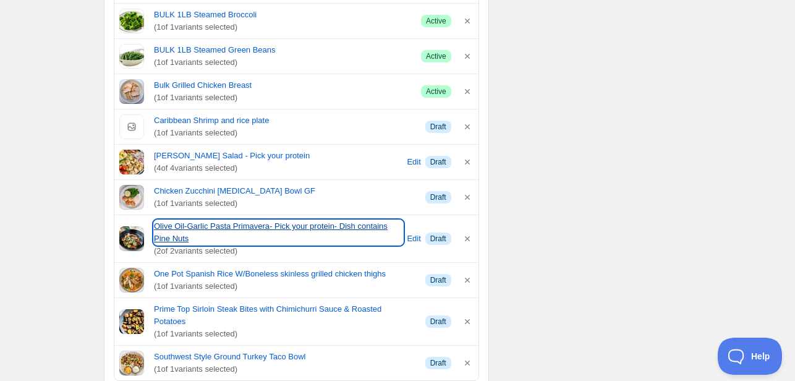
click at [207, 223] on link "Olive Oil-Garlic Pasta Primavera- Pick your protein- Dish contains Pine Nuts" at bounding box center [278, 232] width 249 height 25
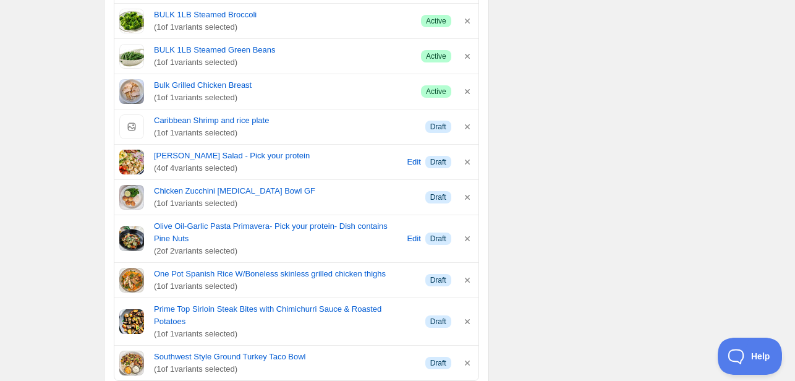
click at [649, 124] on div "Schedule name Menu [DATE] Your customers won't see this Action Action Publish p…" at bounding box center [392, 262] width 597 height 1678
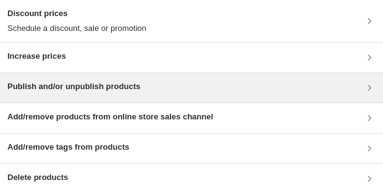
click at [74, 96] on div "Publish and/or unpublish products" at bounding box center [191, 88] width 383 height 30
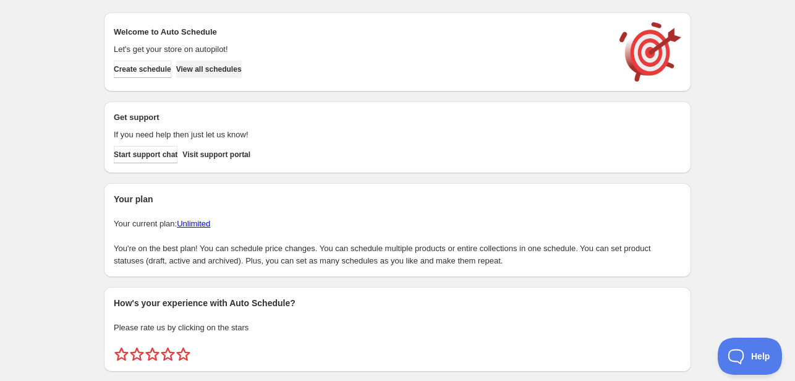
click at [228, 68] on span "View all schedules" at bounding box center [209, 69] width 66 height 10
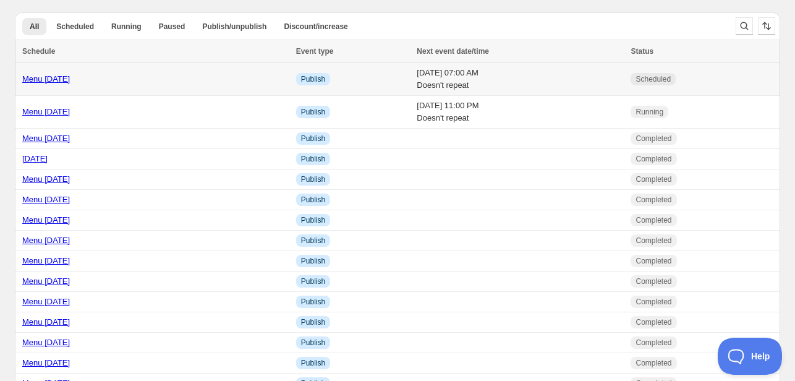
click at [40, 76] on link "Menu [DATE]" at bounding box center [46, 78] width 48 height 9
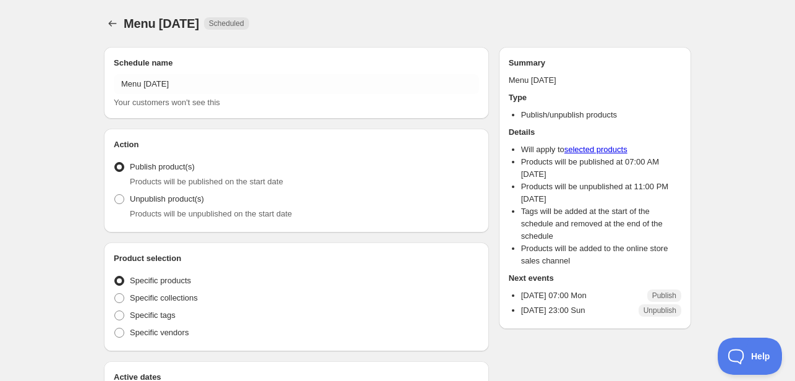
radio input "true"
checkbox input "true"
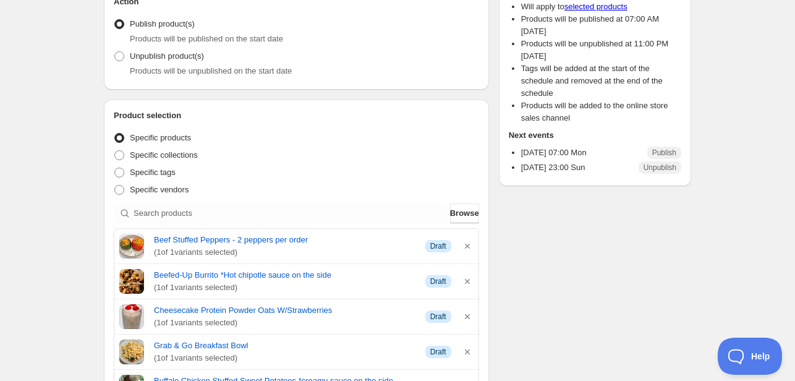
scroll to position [124, 0]
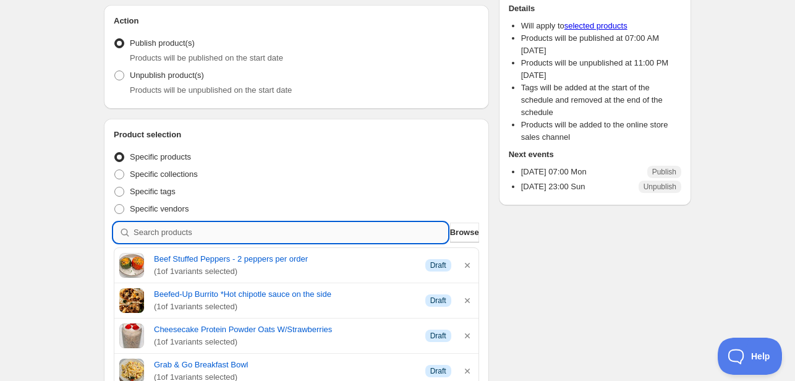
click at [171, 226] on input "search" at bounding box center [291, 233] width 314 height 20
type input "SN"
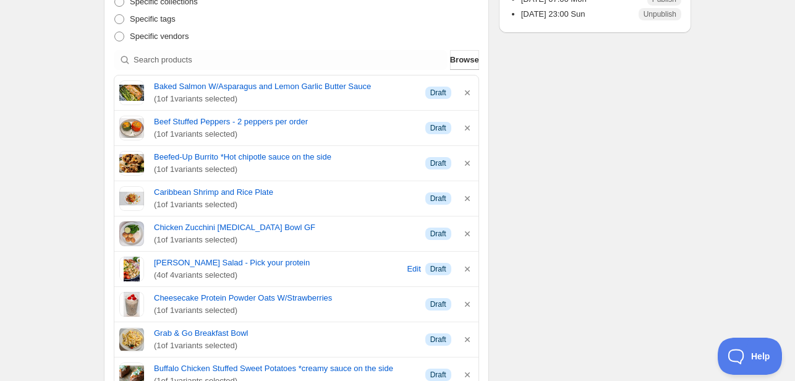
scroll to position [185, 0]
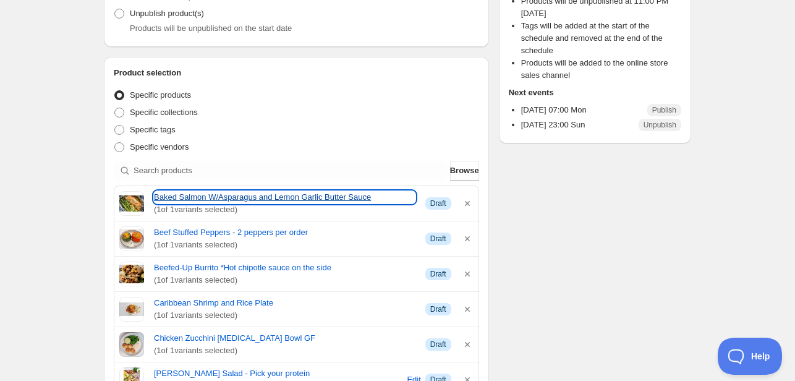
click at [296, 198] on link "Baked Salmon W/Asparagus and Lemon Garlic Butter Sauce" at bounding box center [284, 197] width 261 height 12
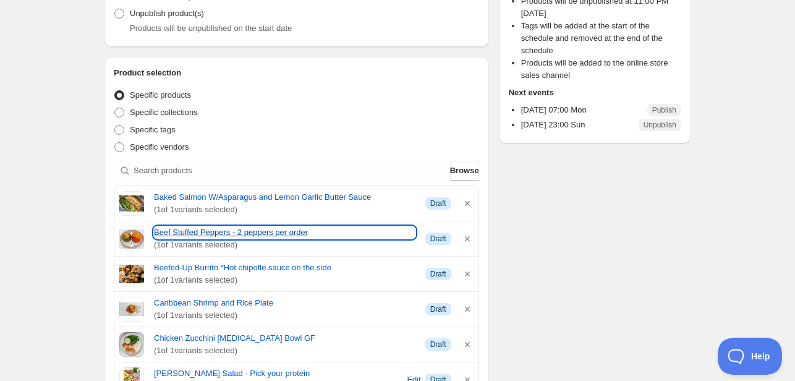
click at [220, 233] on link "Beef Stuffed Peppers - 2 peppers per order" at bounding box center [284, 232] width 261 height 12
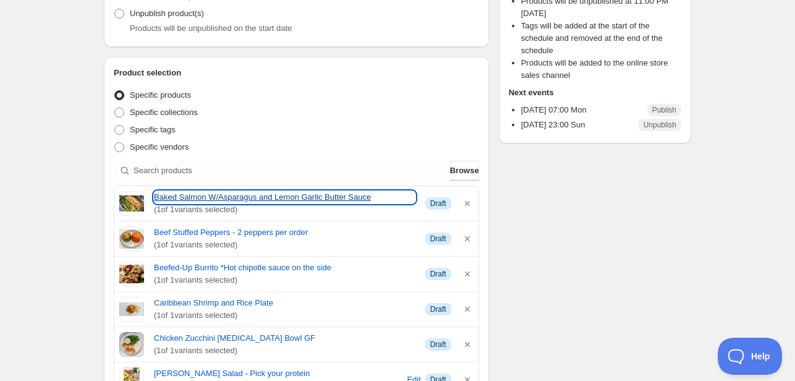
click at [309, 194] on link "Baked Salmon W/Asparagus and Lemon Garlic Butter Sauce" at bounding box center [284, 197] width 261 height 12
